Goal: Information Seeking & Learning: Learn about a topic

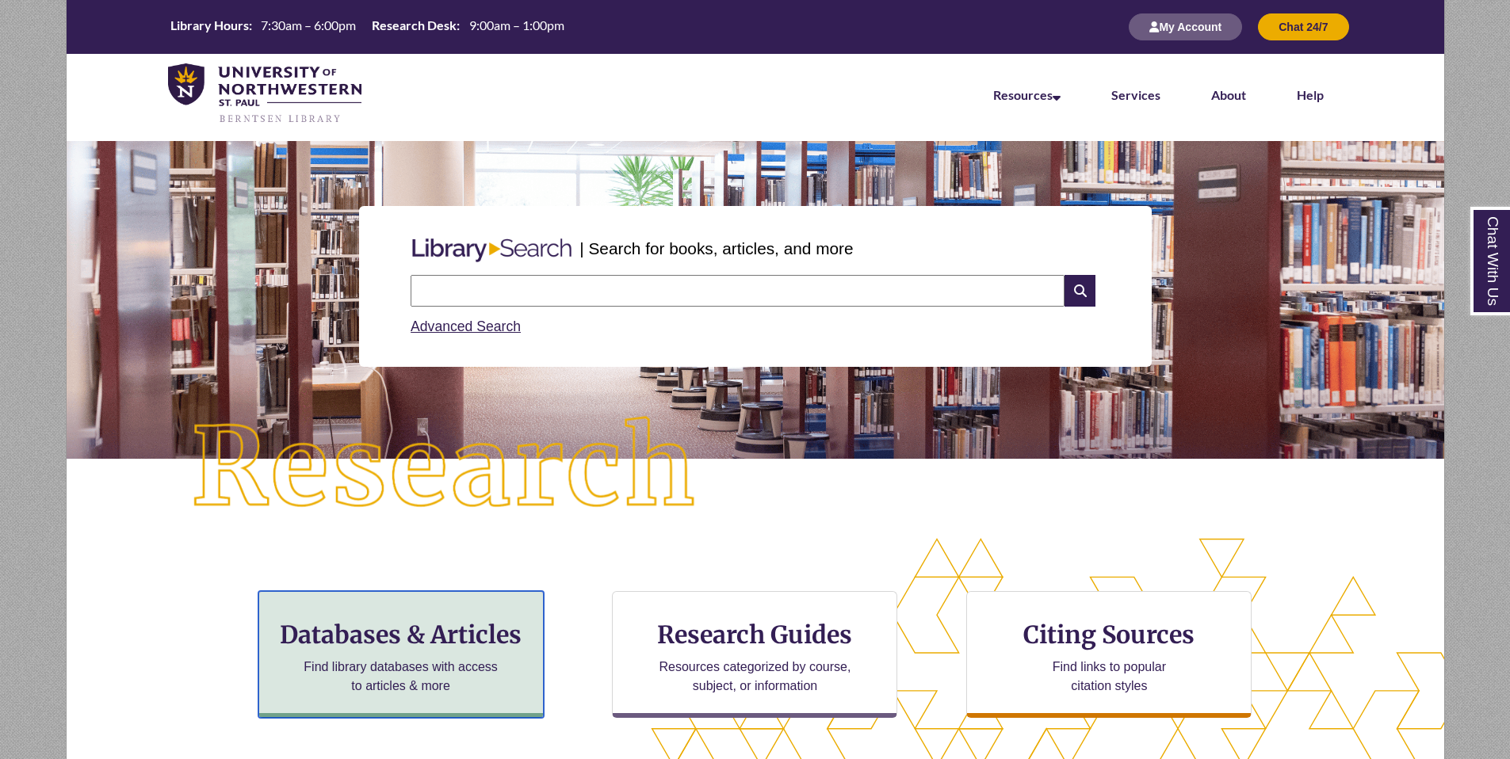
click at [400, 658] on p "Find library databases with access to articles & more" at bounding box center [400, 677] width 207 height 38
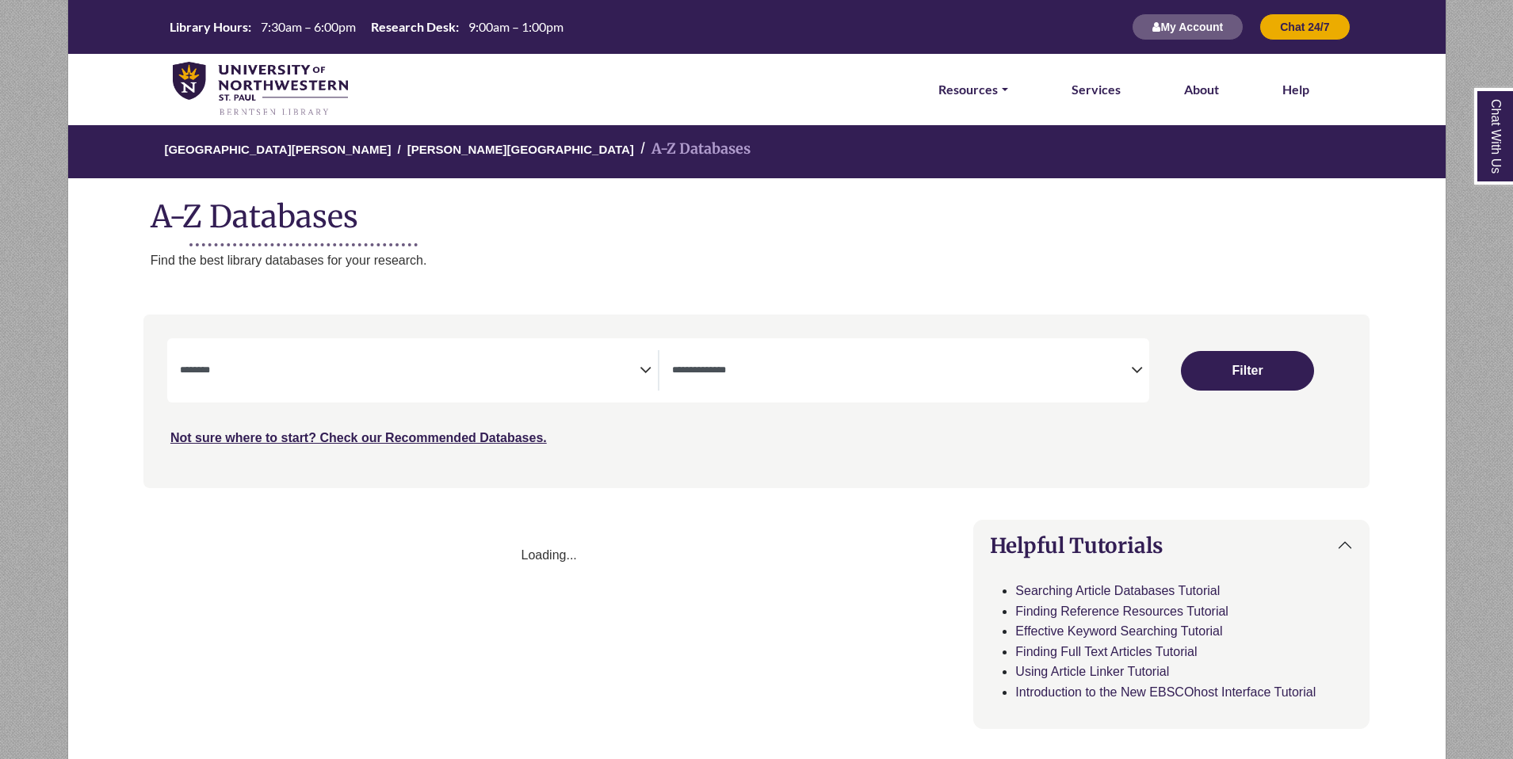
select select "Database Subject Filter"
select select "Database Types Filter"
select select "Database Subject Filter"
select select "Database Types Filter"
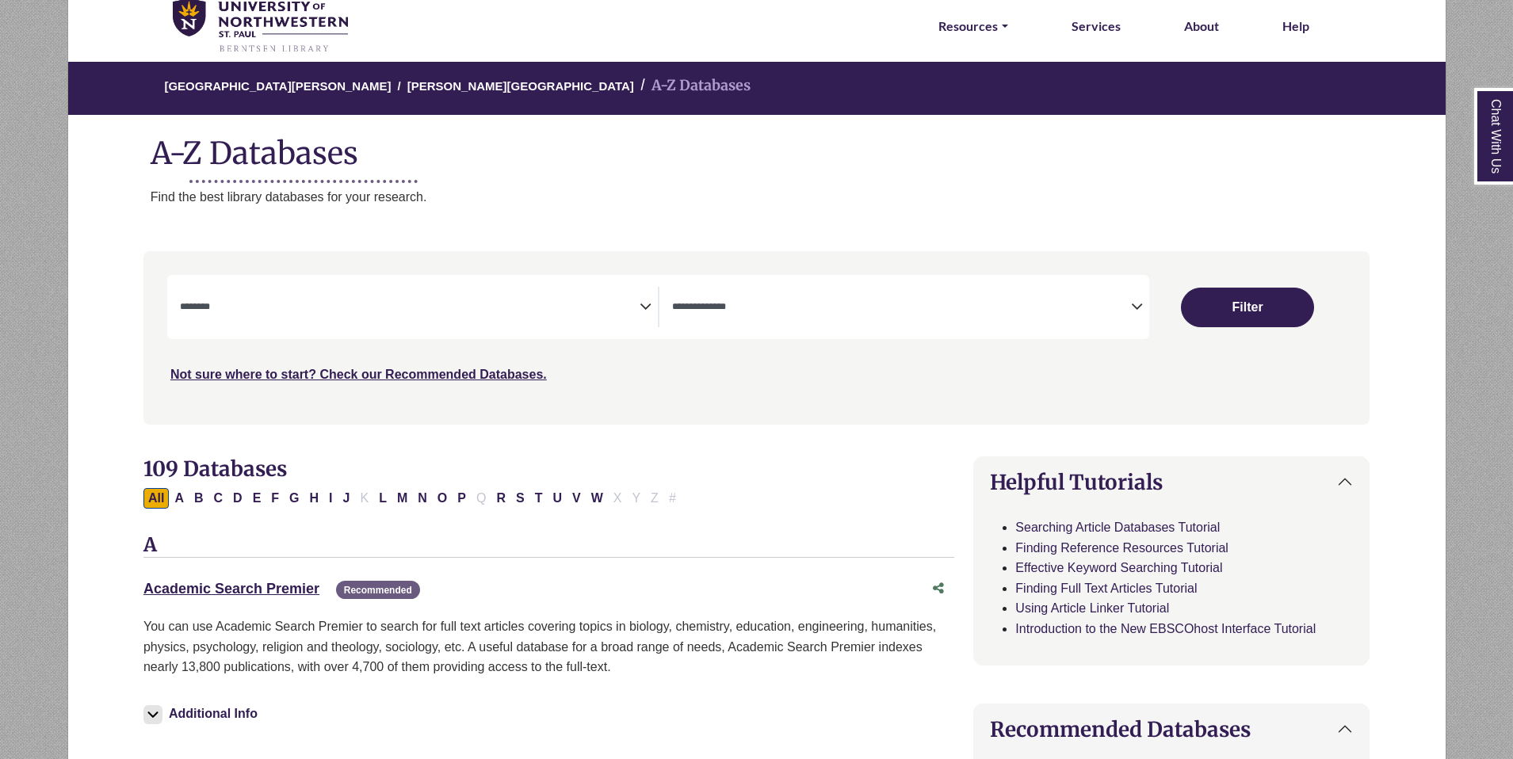
scroll to position [103, 0]
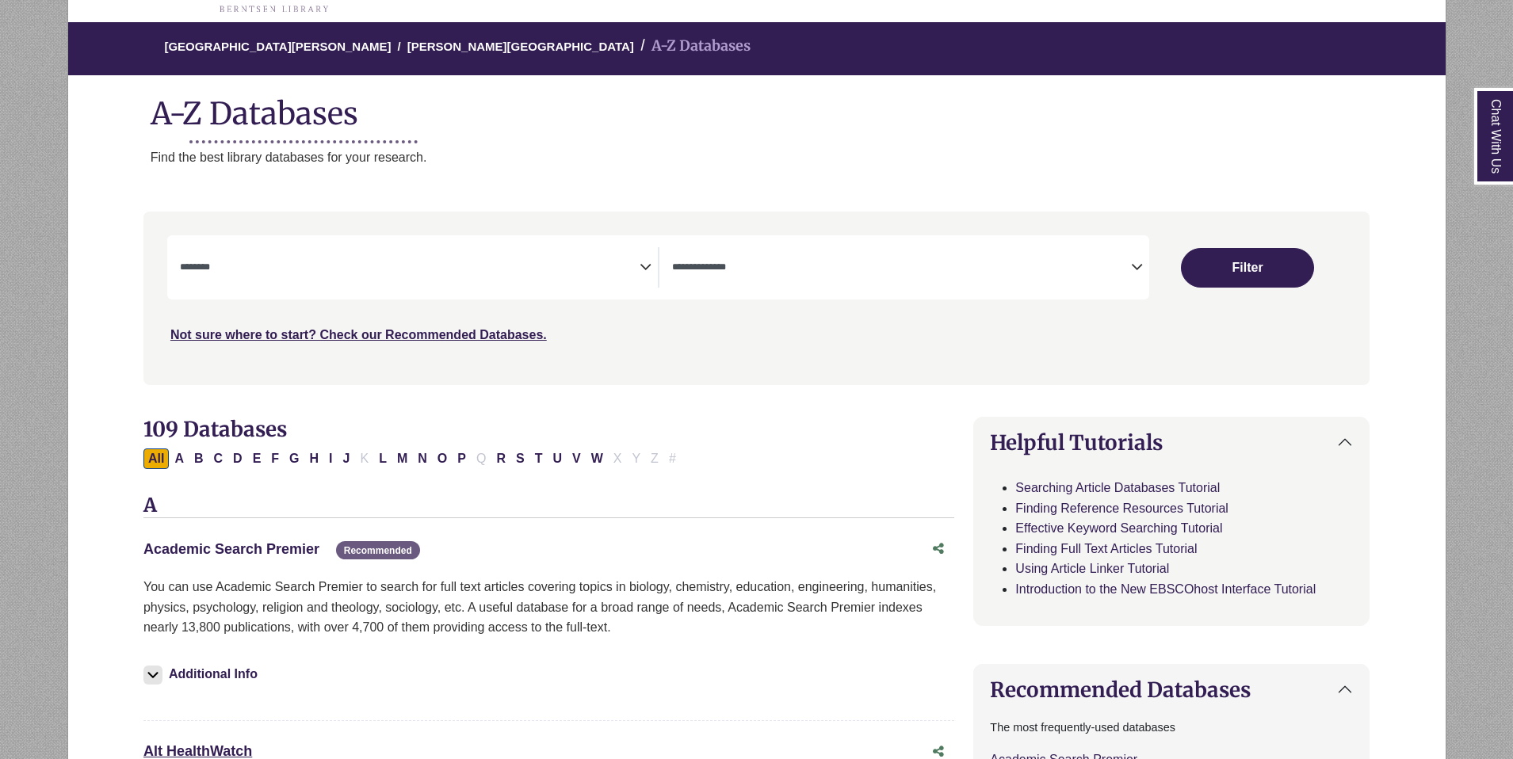
click at [300, 541] on link "Academic Search Premier This link opens in a new window" at bounding box center [231, 549] width 176 height 16
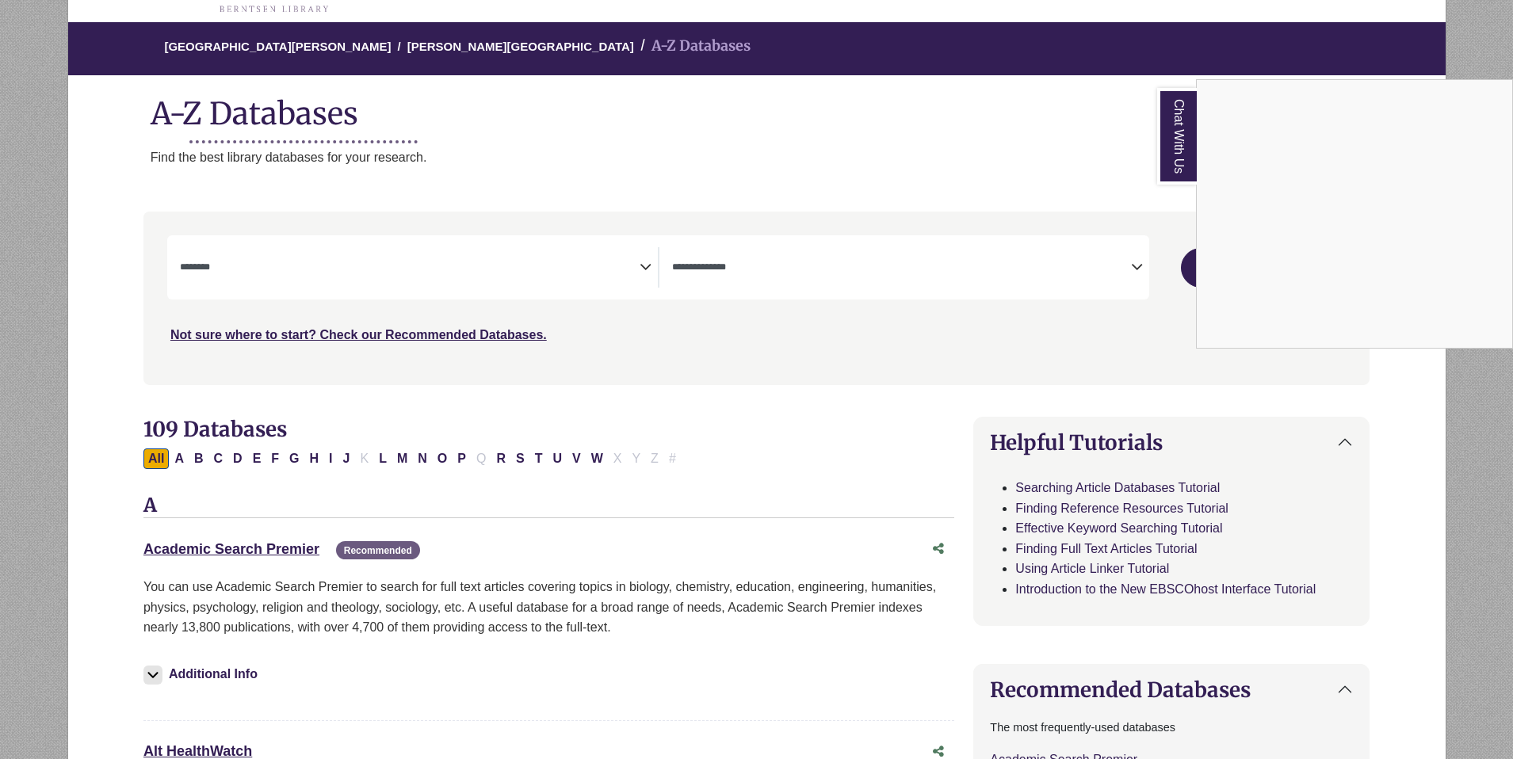
click at [277, 548] on div "Chat With Us" at bounding box center [756, 379] width 1513 height 759
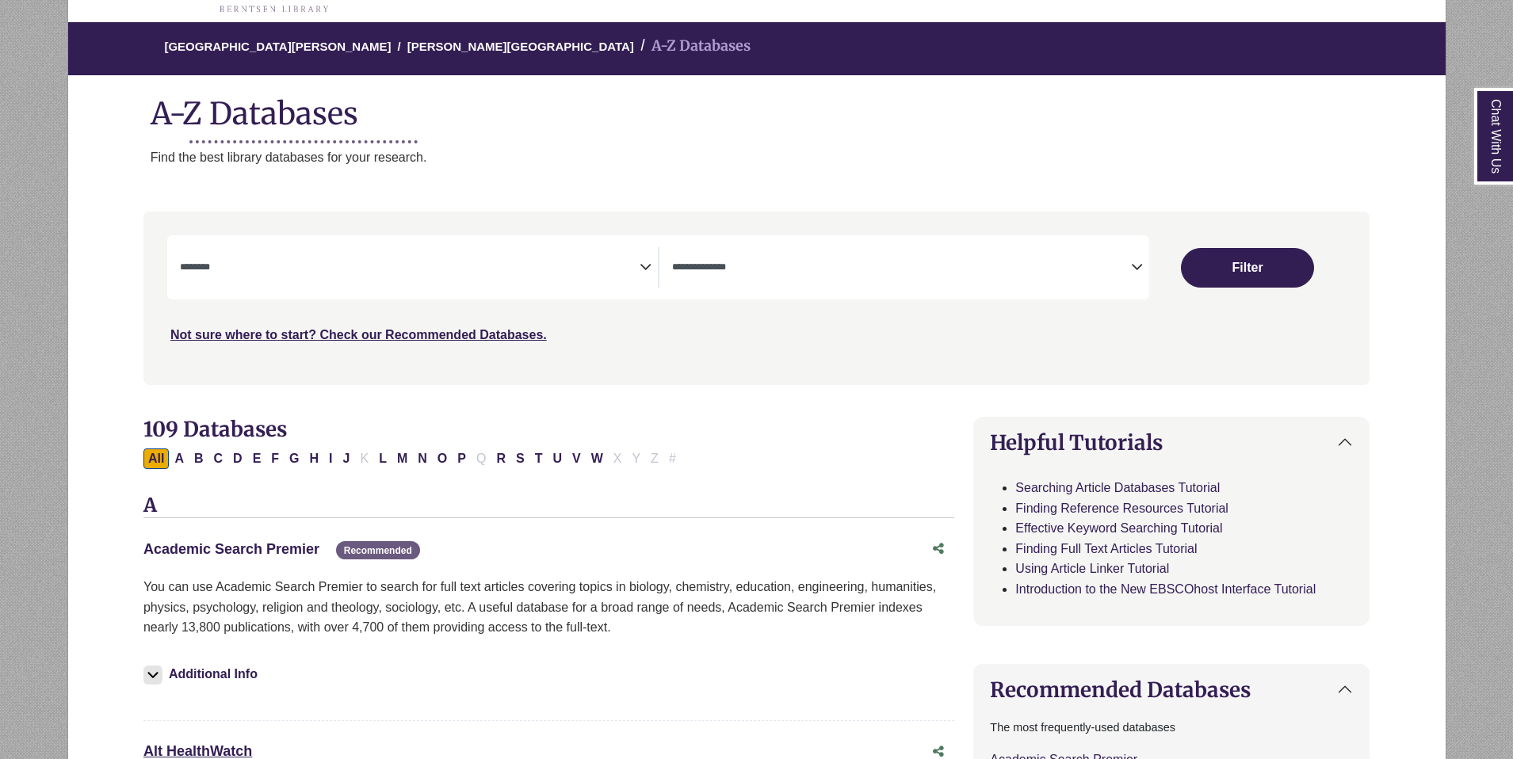
click at [277, 546] on link "Academic Search Premier This link opens in a new window" at bounding box center [231, 549] width 176 height 16
